Goal: Check status

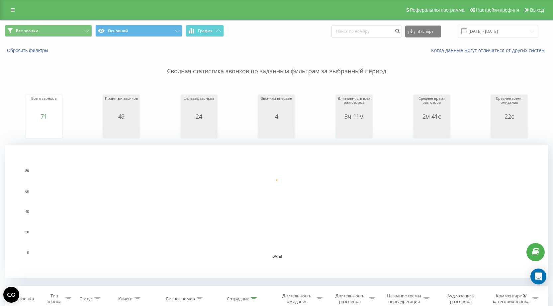
click at [30, 70] on p "Сводная статистика звонков по заданным фильтрам за выбранный период" at bounding box center [276, 65] width 543 height 22
click at [330, 9] on div "Реферальная программа Настройки профиля Выход" at bounding box center [276, 10] width 553 height 20
click at [60, 68] on p "Сводная статистика звонков по заданным фильтрам за выбранный период" at bounding box center [276, 65] width 543 height 22
